Goal: Transaction & Acquisition: Purchase product/service

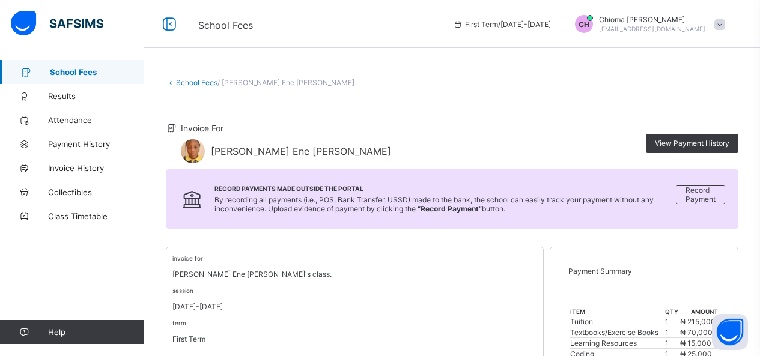
scroll to position [403, 0]
click at [64, 71] on span "School Fees" at bounding box center [97, 72] width 94 height 10
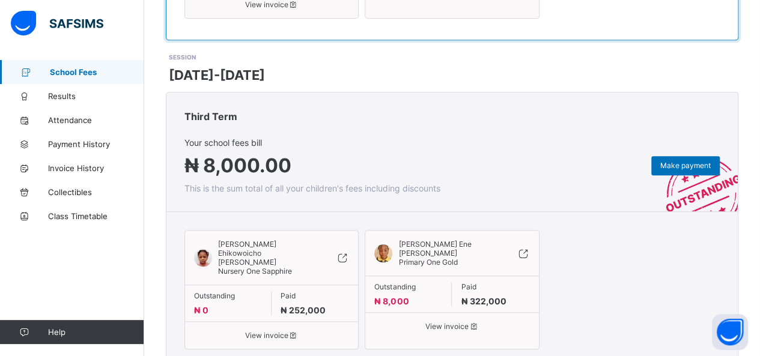
scroll to position [475, 0]
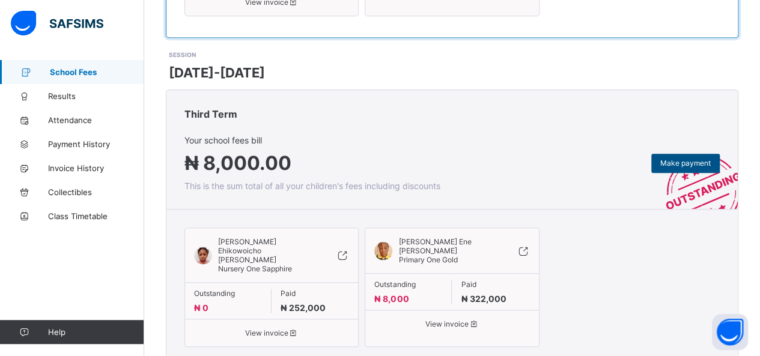
click at [681, 154] on div "Make payment" at bounding box center [685, 163] width 68 height 19
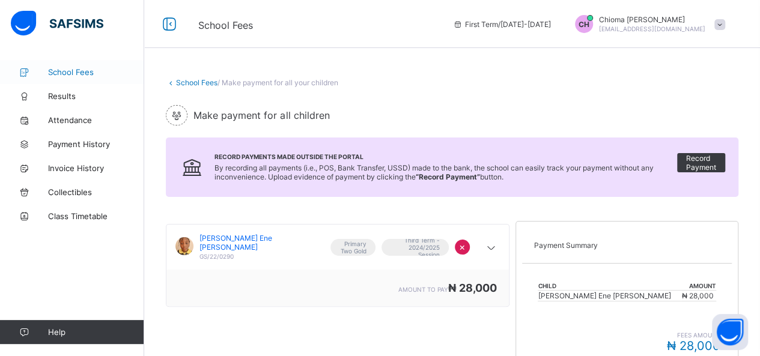
click at [75, 68] on span "School Fees" at bounding box center [96, 72] width 96 height 10
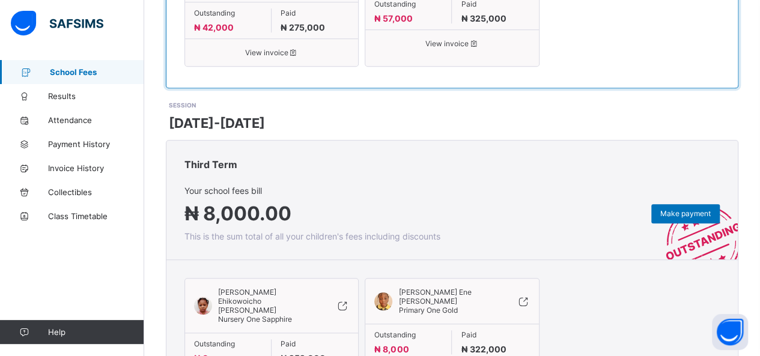
scroll to position [432, 0]
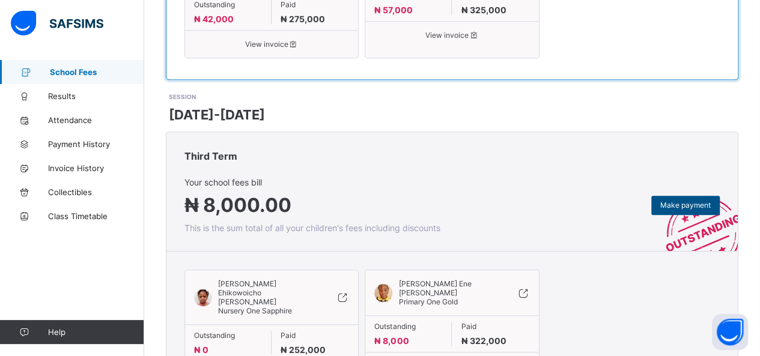
click at [694, 201] on span "Make payment" at bounding box center [685, 205] width 50 height 9
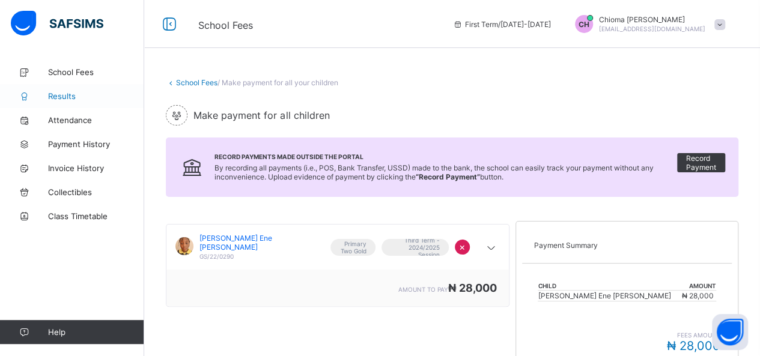
click at [61, 92] on span "Results" at bounding box center [96, 96] width 96 height 10
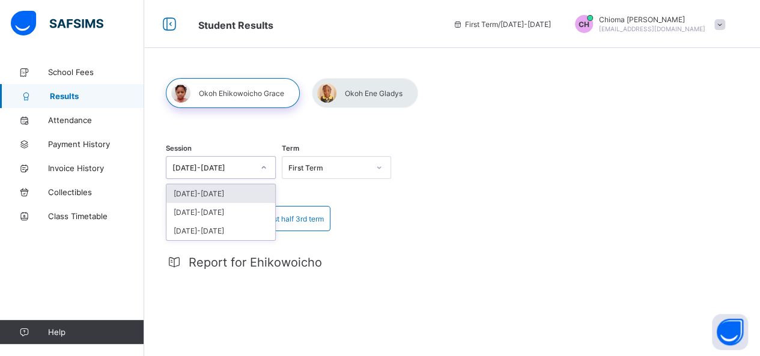
click at [266, 168] on icon at bounding box center [263, 167] width 4 height 2
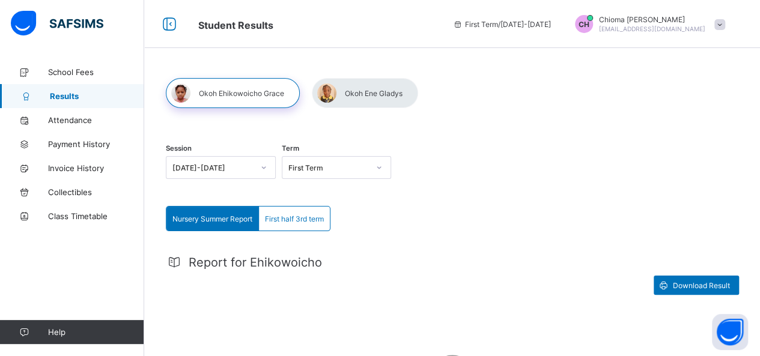
click at [466, 199] on div "Session [DATE]-[DATE] Term First Term" at bounding box center [452, 169] width 572 height 74
